Goal: Task Accomplishment & Management: Manage account settings

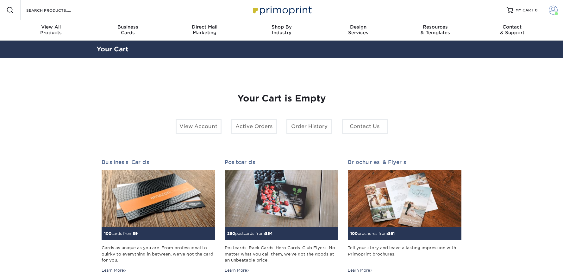
click at [556, 12] on span at bounding box center [556, 13] width 3 height 3
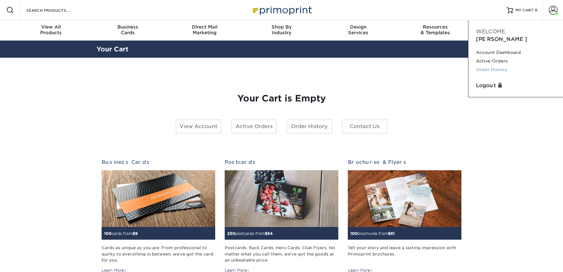
click at [498, 65] on link "Order History" at bounding box center [515, 69] width 79 height 9
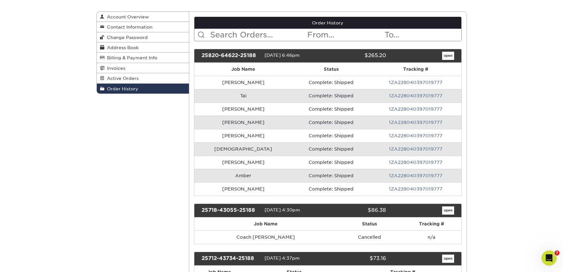
click at [372, 56] on div "$265.20" at bounding box center [357, 56] width 68 height 8
copy div "265.20"
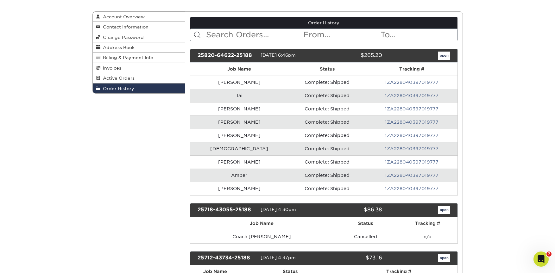
click at [495, 79] on div "Order History Account Overview Contact Information Change Password Address Book…" at bounding box center [277, 235] width 555 height 479
click at [442, 56] on link "open" at bounding box center [444, 56] width 12 height 8
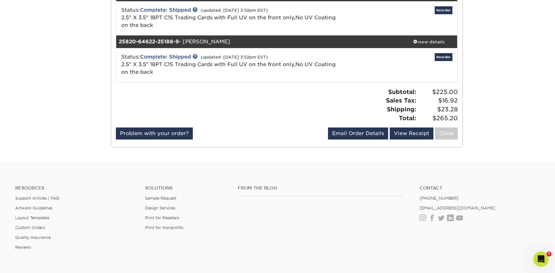
scroll to position [439, 0]
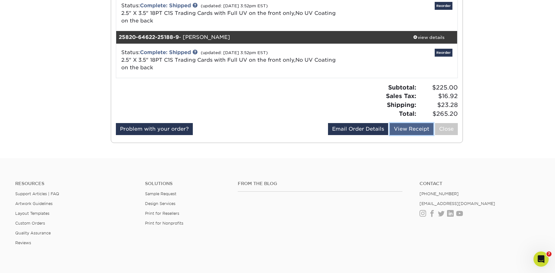
click at [413, 130] on link "View Receipt" at bounding box center [412, 129] width 44 height 12
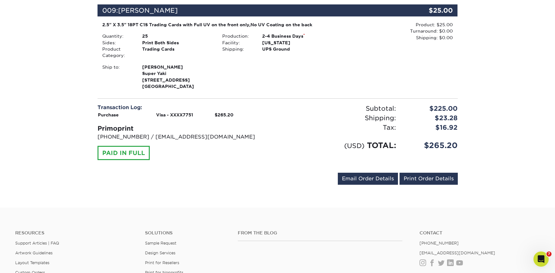
scroll to position [865, 0]
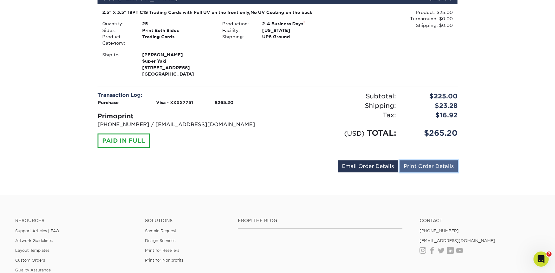
click at [420, 167] on link "Print Order Details" at bounding box center [429, 167] width 58 height 12
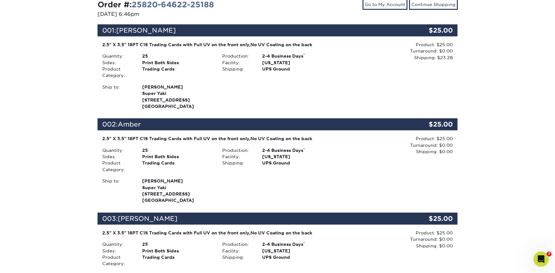
scroll to position [39, 0]
